Goal: Task Accomplishment & Management: Manage account settings

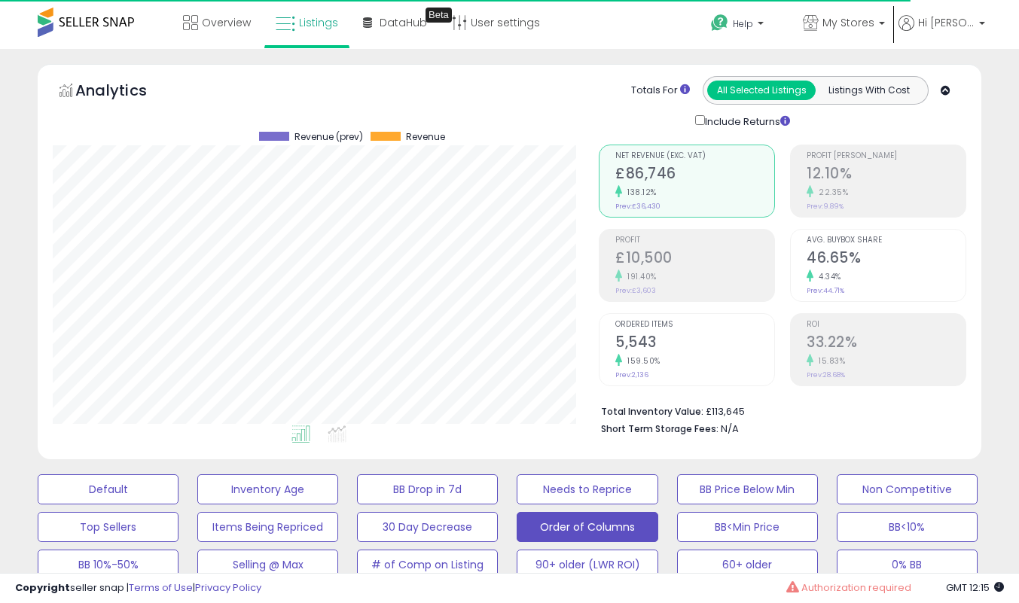
select select "**"
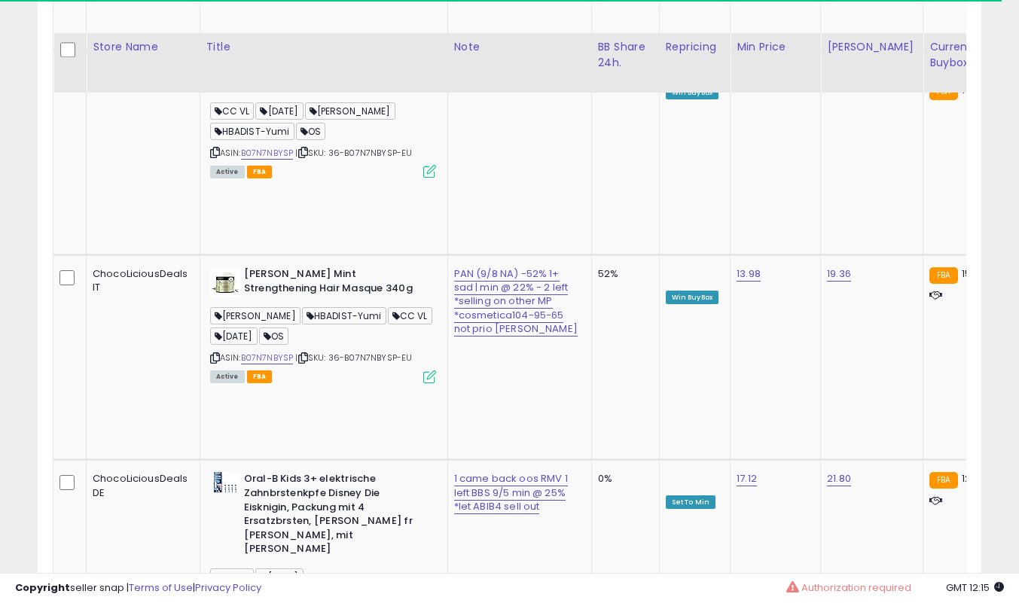
scroll to position [2490, 0]
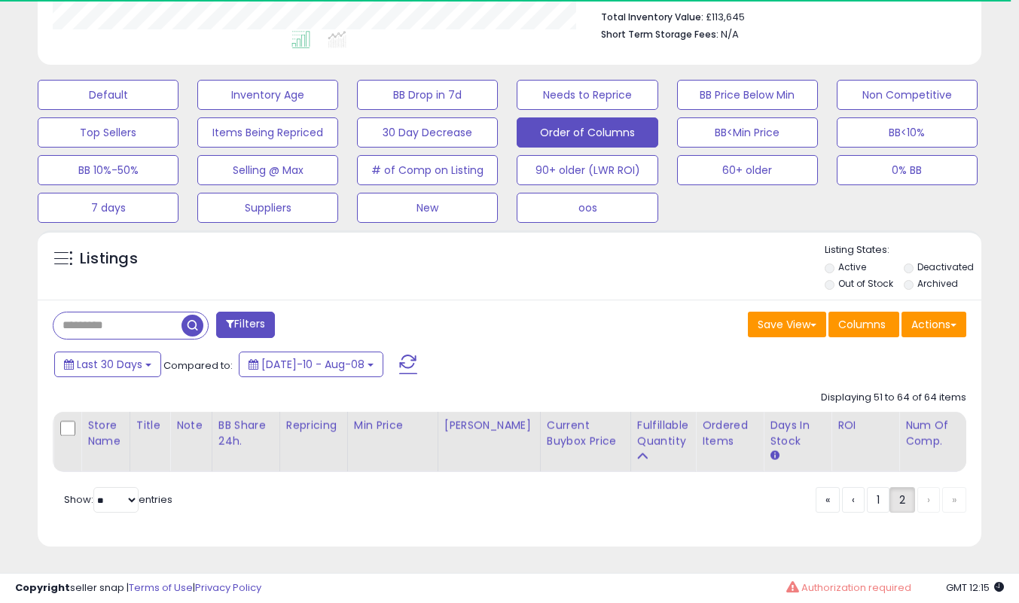
scroll to position [406, 0]
click at [443, 349] on div "Last 30 Days Compared to: [DATE]-10 - Aug-08" at bounding box center [392, 366] width 685 height 34
click at [867, 501] on link "1" at bounding box center [878, 500] width 23 height 26
click at [868, 498] on link "1" at bounding box center [878, 500] width 23 height 26
click at [871, 499] on link "1" at bounding box center [878, 500] width 23 height 26
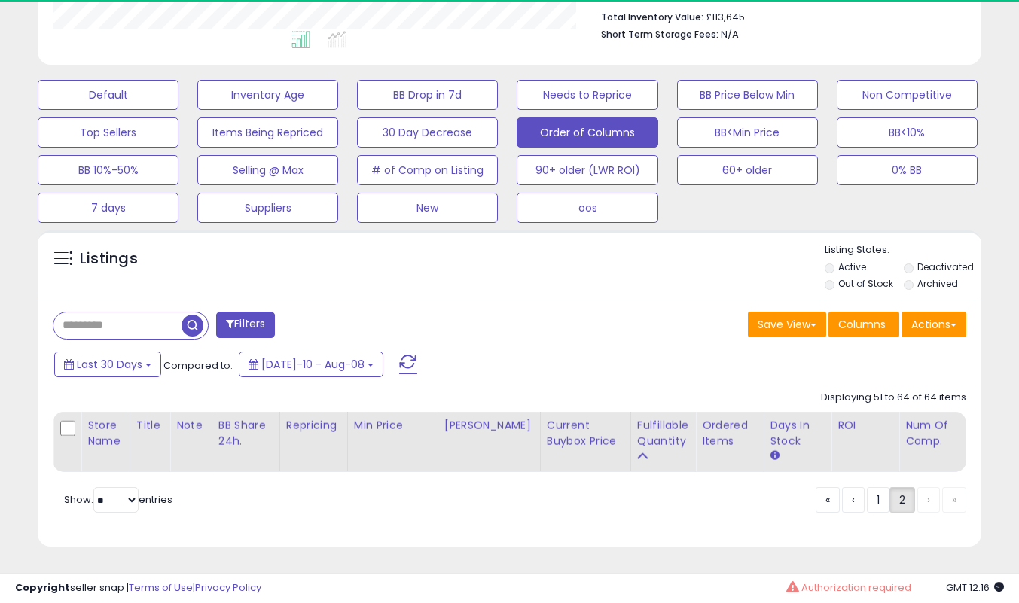
drag, startPoint x: 647, startPoint y: 341, endPoint x: 657, endPoint y: 346, distance: 11.5
click at [647, 349] on div "Last 30 Days Compared to: [DATE]-10 - Aug-08" at bounding box center [392, 366] width 685 height 34
click at [869, 508] on link "1" at bounding box center [878, 500] width 23 height 26
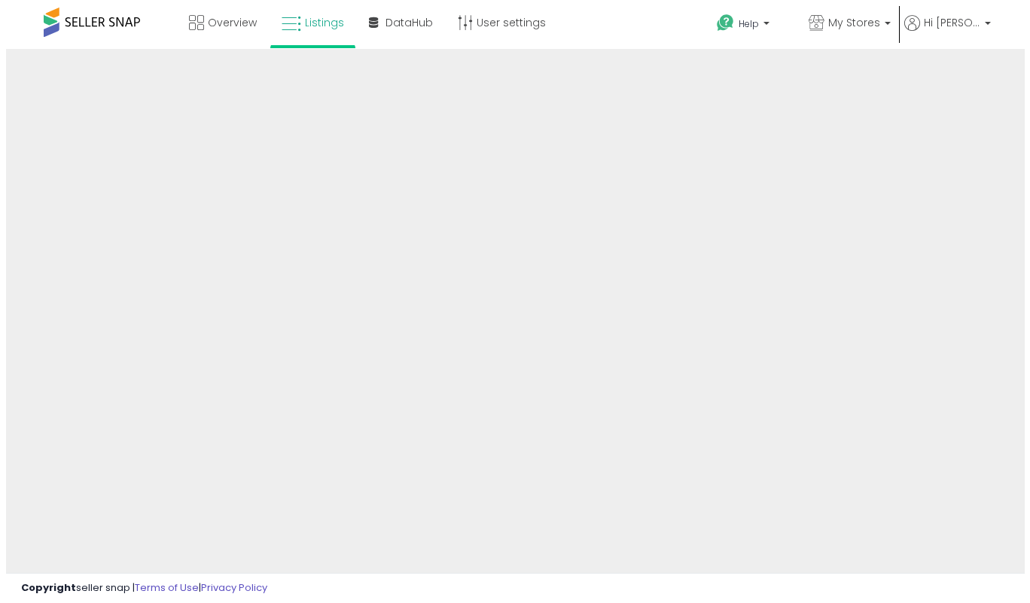
scroll to position [71, 0]
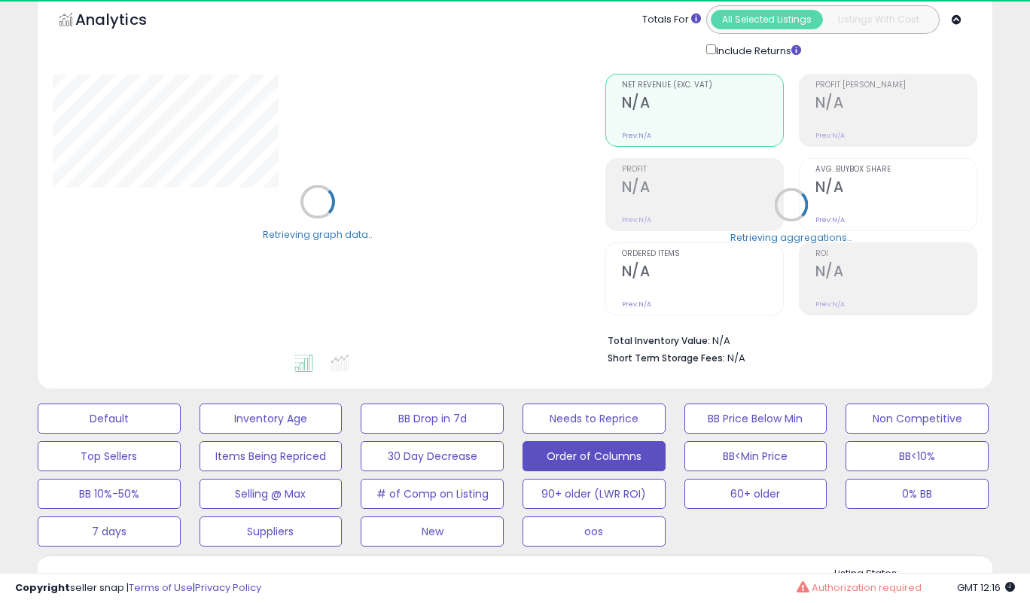
select select "**"
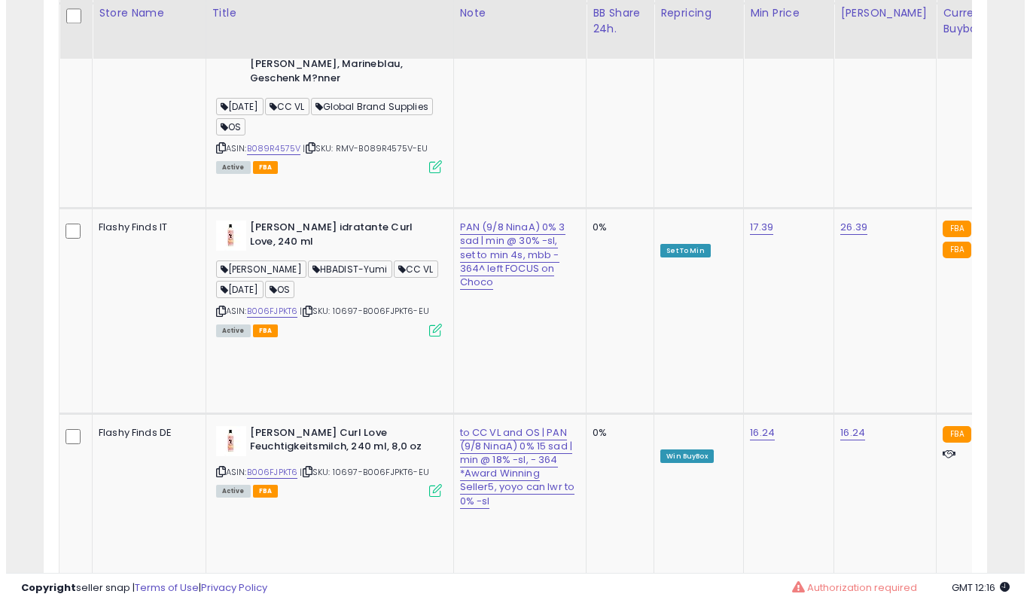
scroll to position [309, 546]
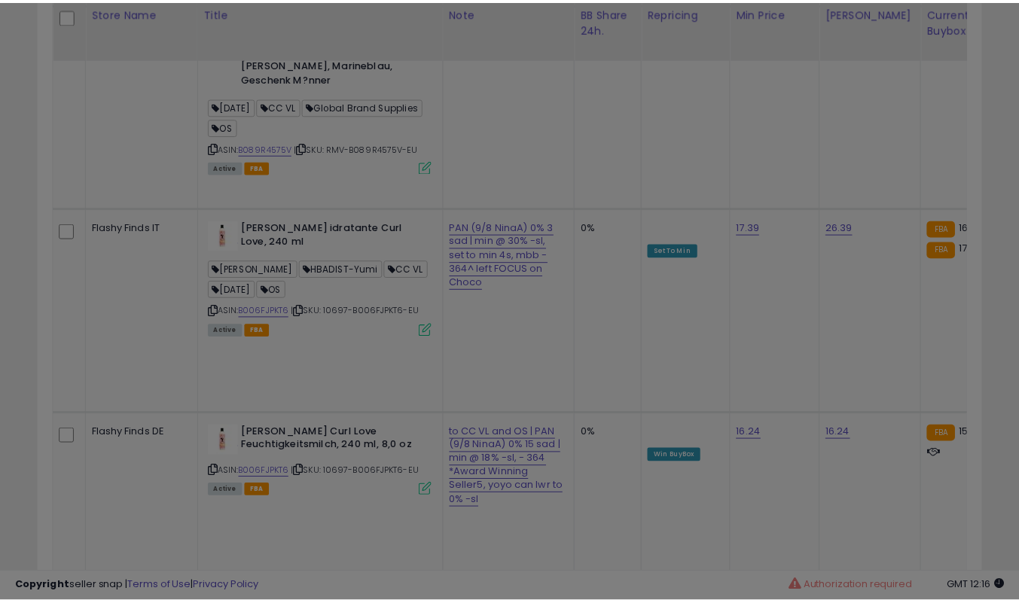
scroll to position [309, 552]
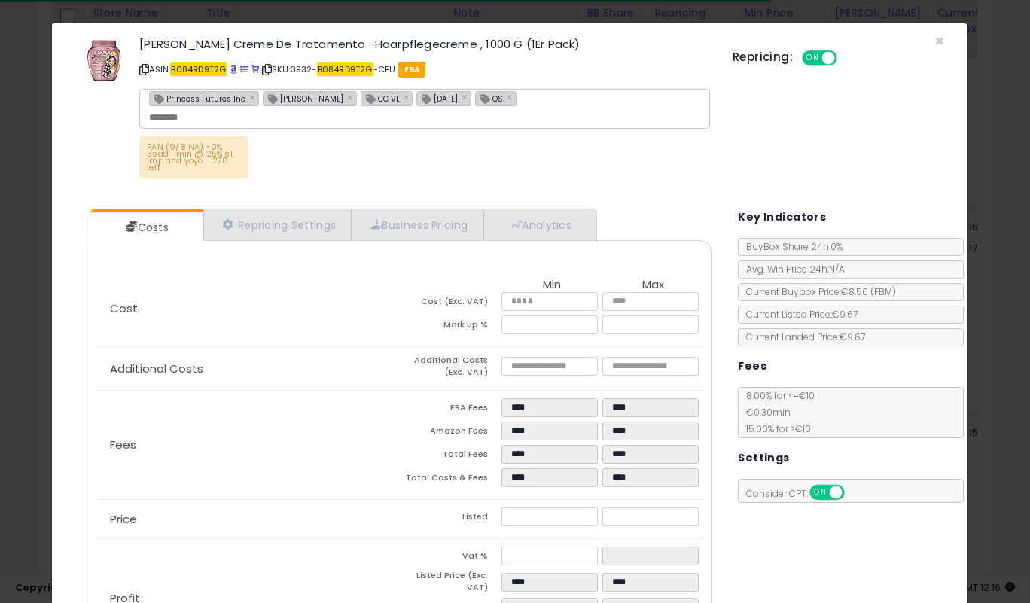
click at [591, 75] on p "ASIN: B084RD9T2G | SKU: 3932- B084RD9T2G -CEU FBA" at bounding box center [424, 69] width 571 height 24
click at [553, 133] on div "Skala Dona Creme De Tratamento -Haarpflegecreme , 1000 G (1Er Pack) ASIN: B084R…" at bounding box center [424, 110] width 593 height 151
click at [934, 39] on span "×" at bounding box center [939, 41] width 10 height 22
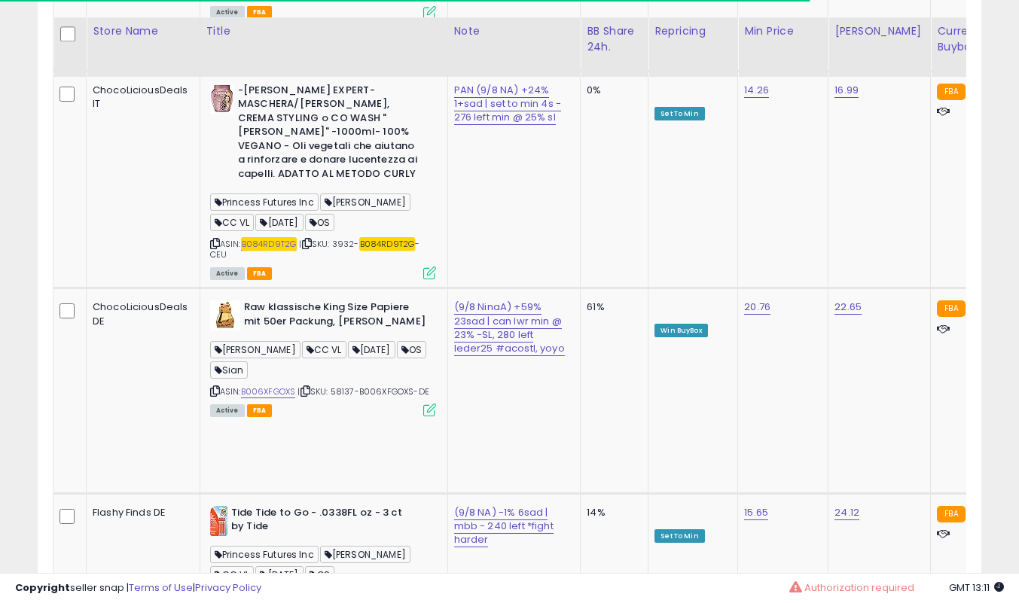
scroll to position [3534, 0]
